Goal: Information Seeking & Learning: Check status

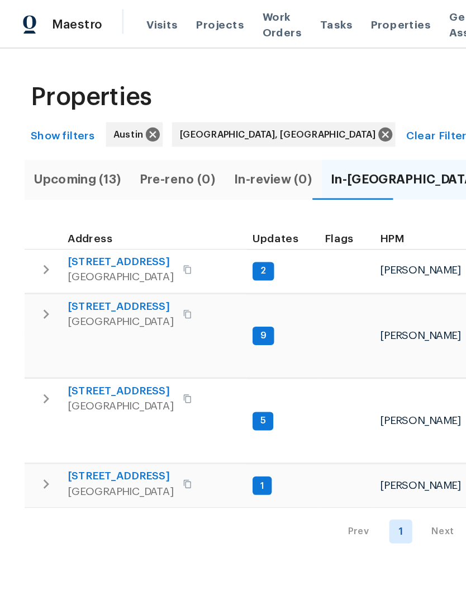
click at [30, 194] on icon "button" at bounding box center [33, 196] width 13 height 13
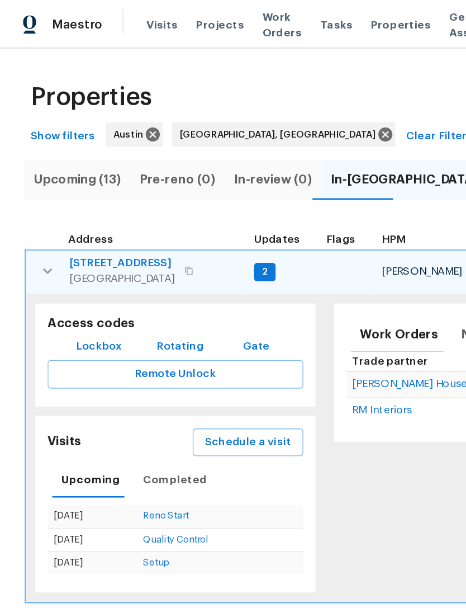
click at [51, 249] on button "Lockbox" at bounding box center [72, 252] width 43 height 21
click at [32, 197] on icon "button" at bounding box center [34, 196] width 13 height 13
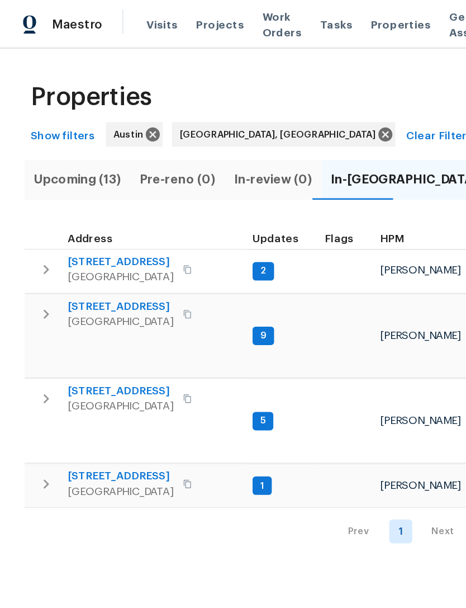
click at [57, 186] on span "[STREET_ADDRESS]" at bounding box center [87, 190] width 77 height 11
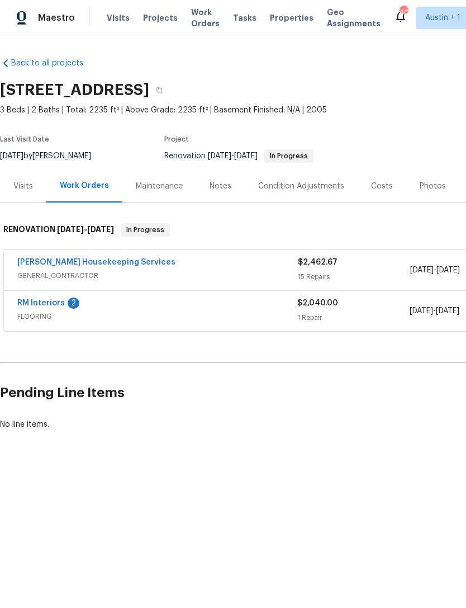
click at [39, 253] on div "[PERSON_NAME] Housekeeping Services GENERAL_CONTRACTOR $2,462.67 15 Repairs [DA…" at bounding box center [316, 270] width 624 height 40
click at [49, 258] on link "[PERSON_NAME] Housekeeping Services" at bounding box center [96, 262] width 158 height 8
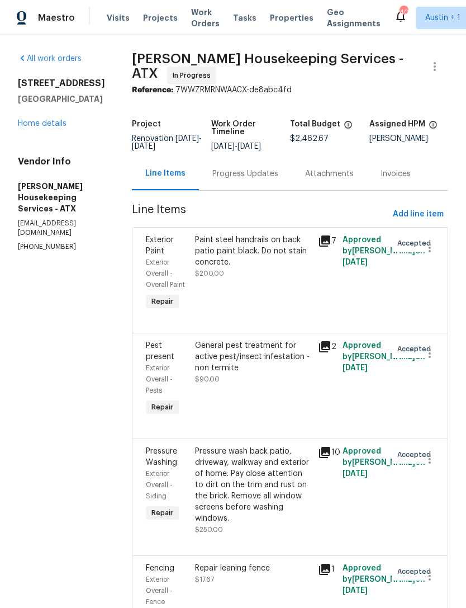
click at [19, 120] on link "Home details" at bounding box center [42, 124] width 49 height 8
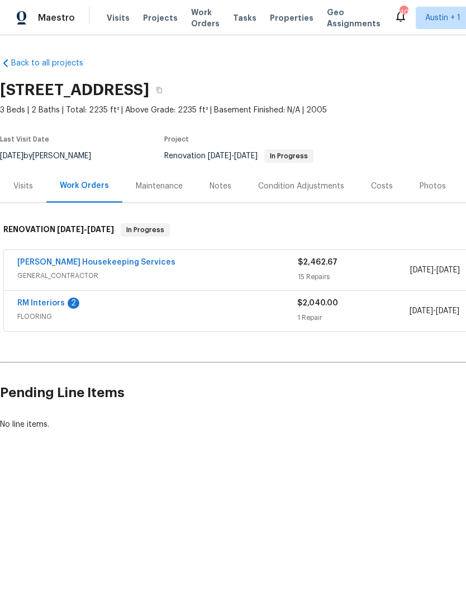
click at [20, 189] on div "Visits" at bounding box center [23, 186] width 20 height 11
